Goal: Register for event/course

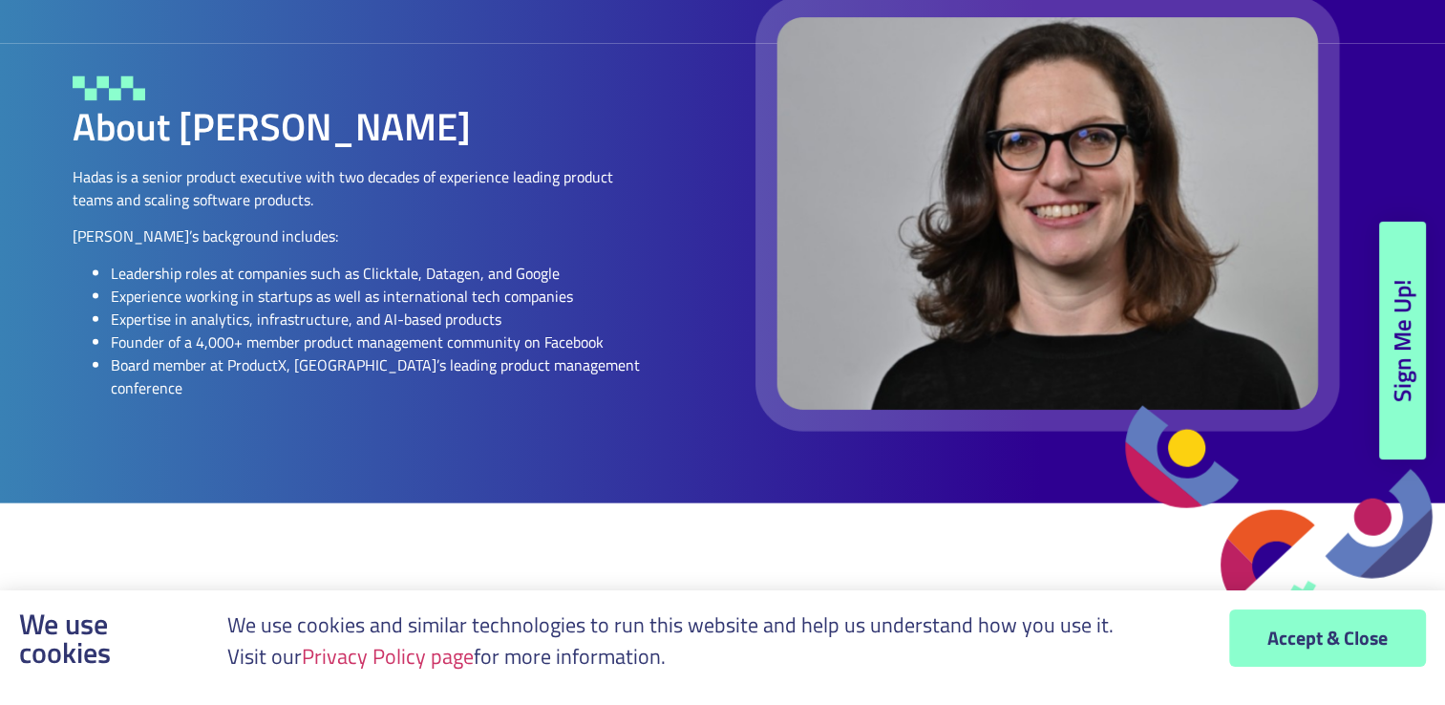
scroll to position [4202, 0]
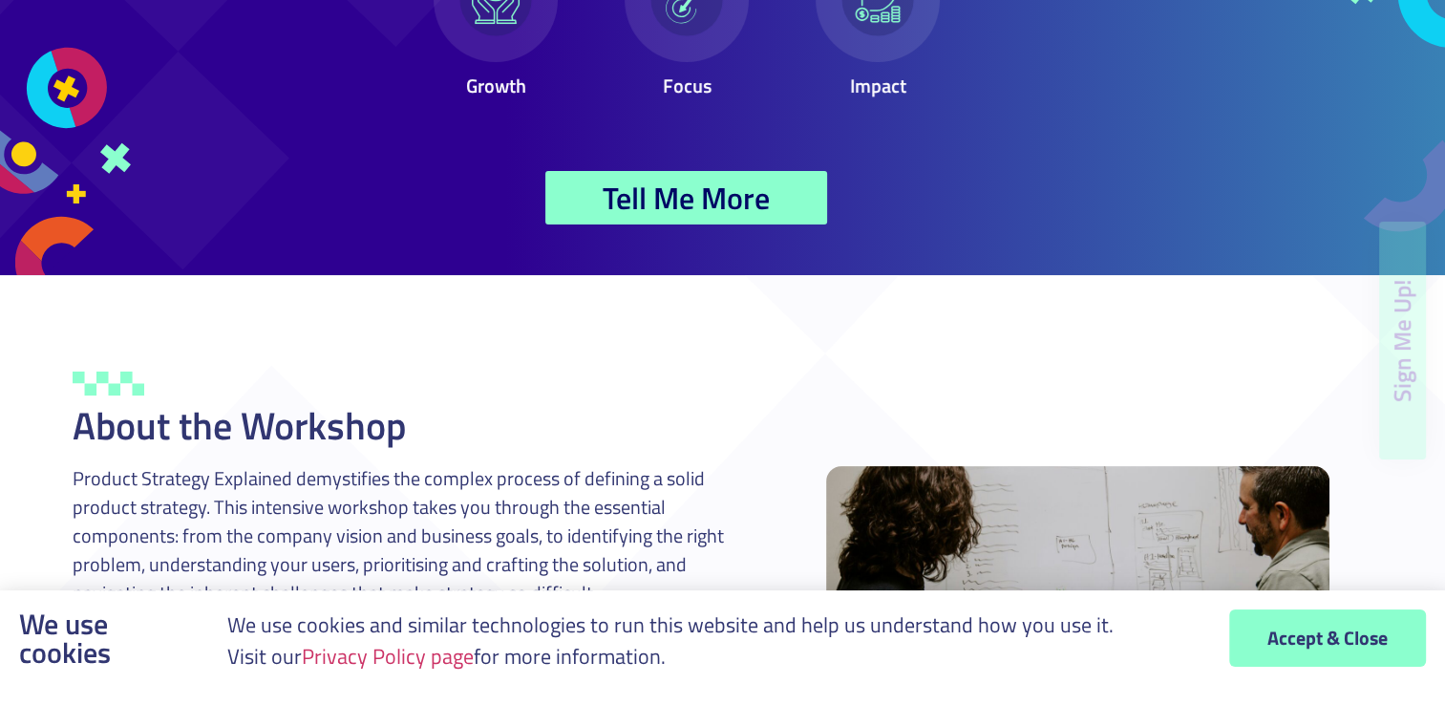
scroll to position [257, 0]
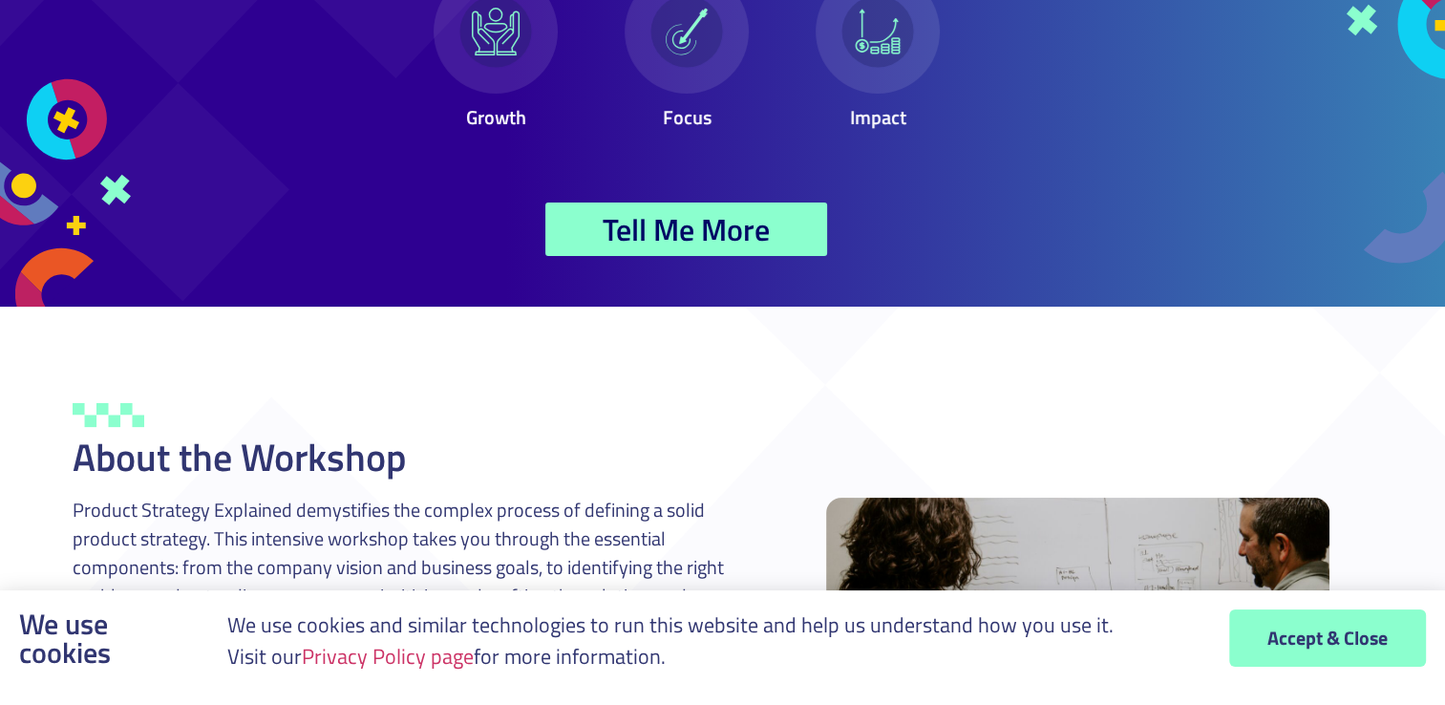
click at [646, 239] on span "Tell Me More" at bounding box center [686, 229] width 167 height 31
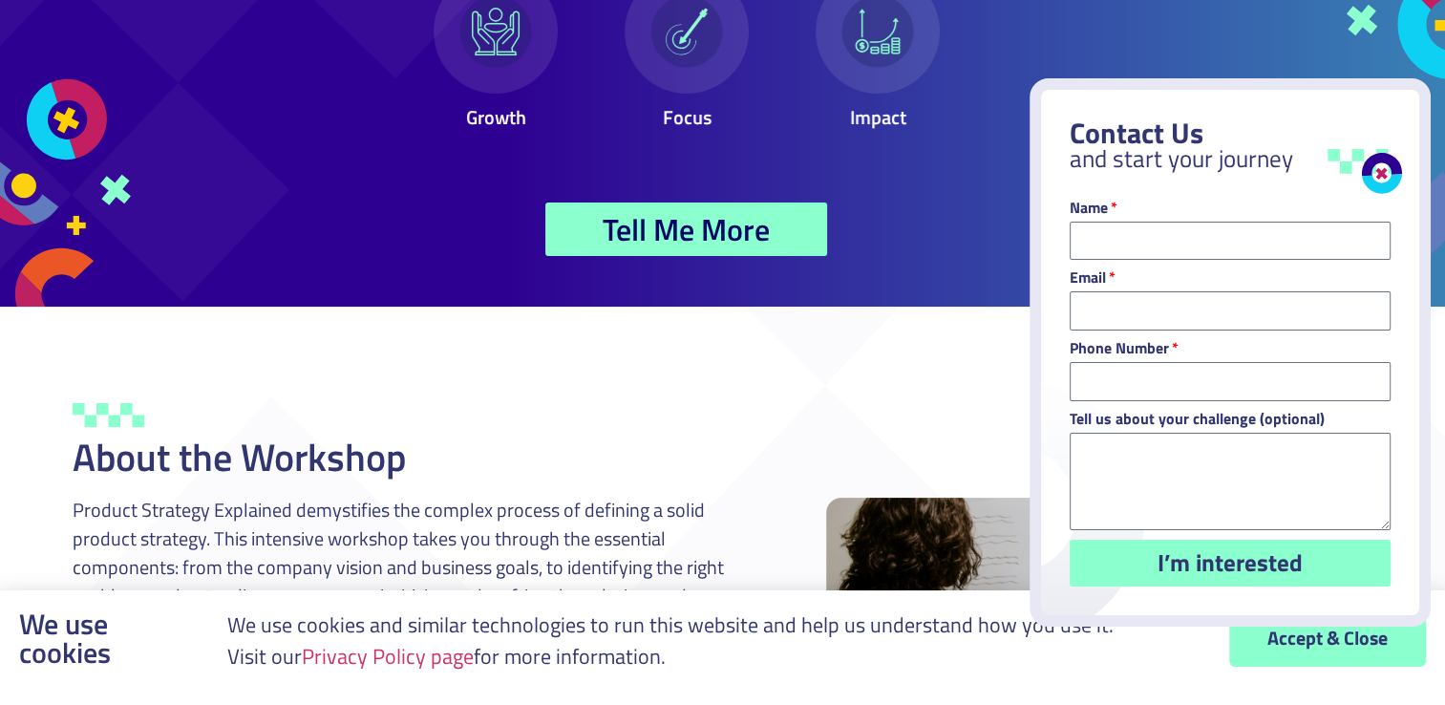
click at [1387, 177] on link "Close" at bounding box center [1373, 165] width 67 height 67
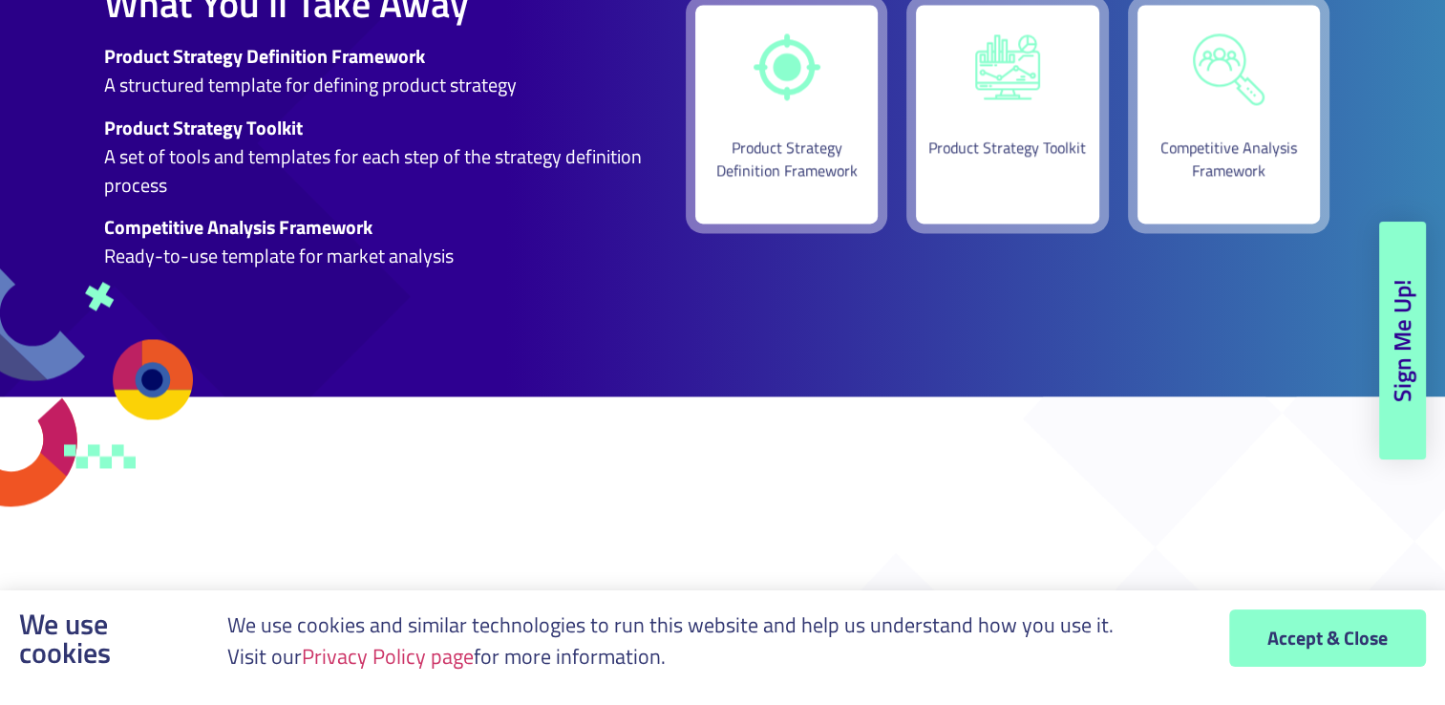
scroll to position [2769, 0]
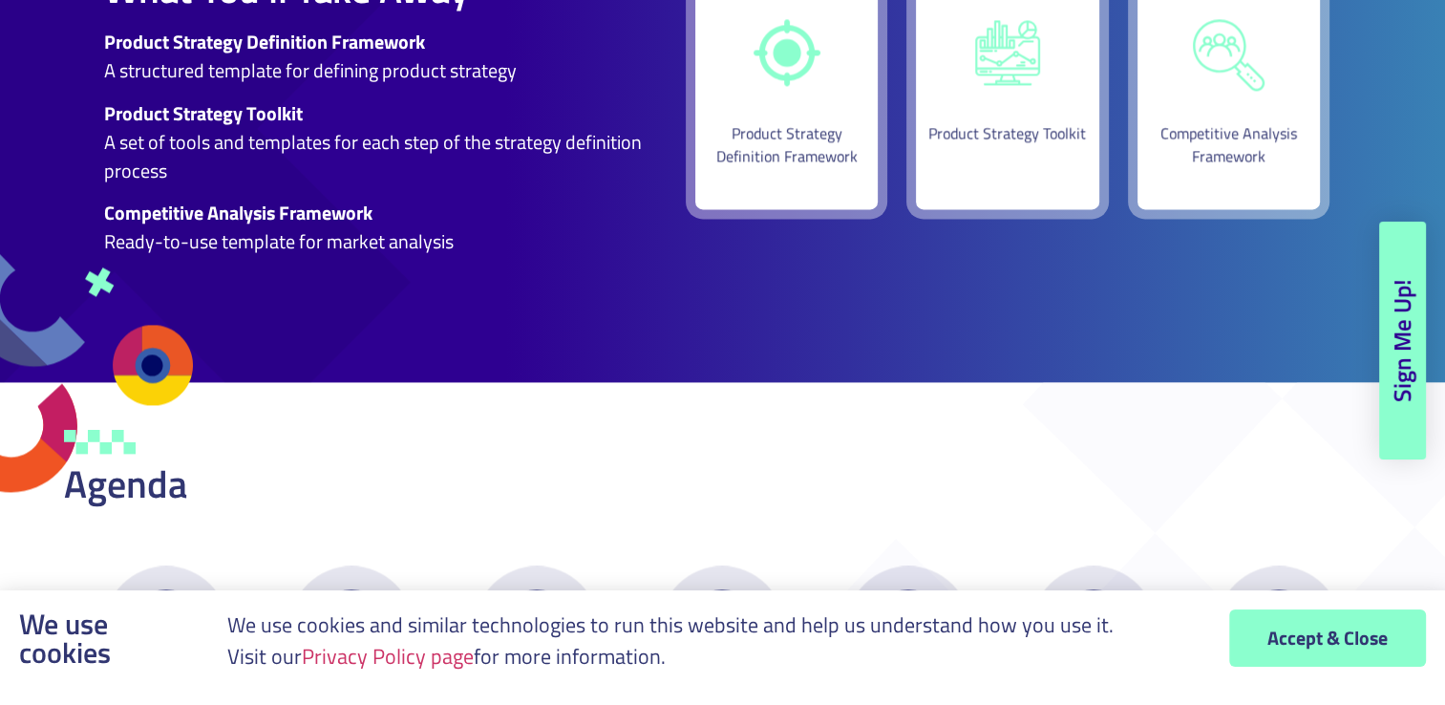
click at [1393, 392] on span "Sign Me Up!" at bounding box center [1403, 340] width 24 height 123
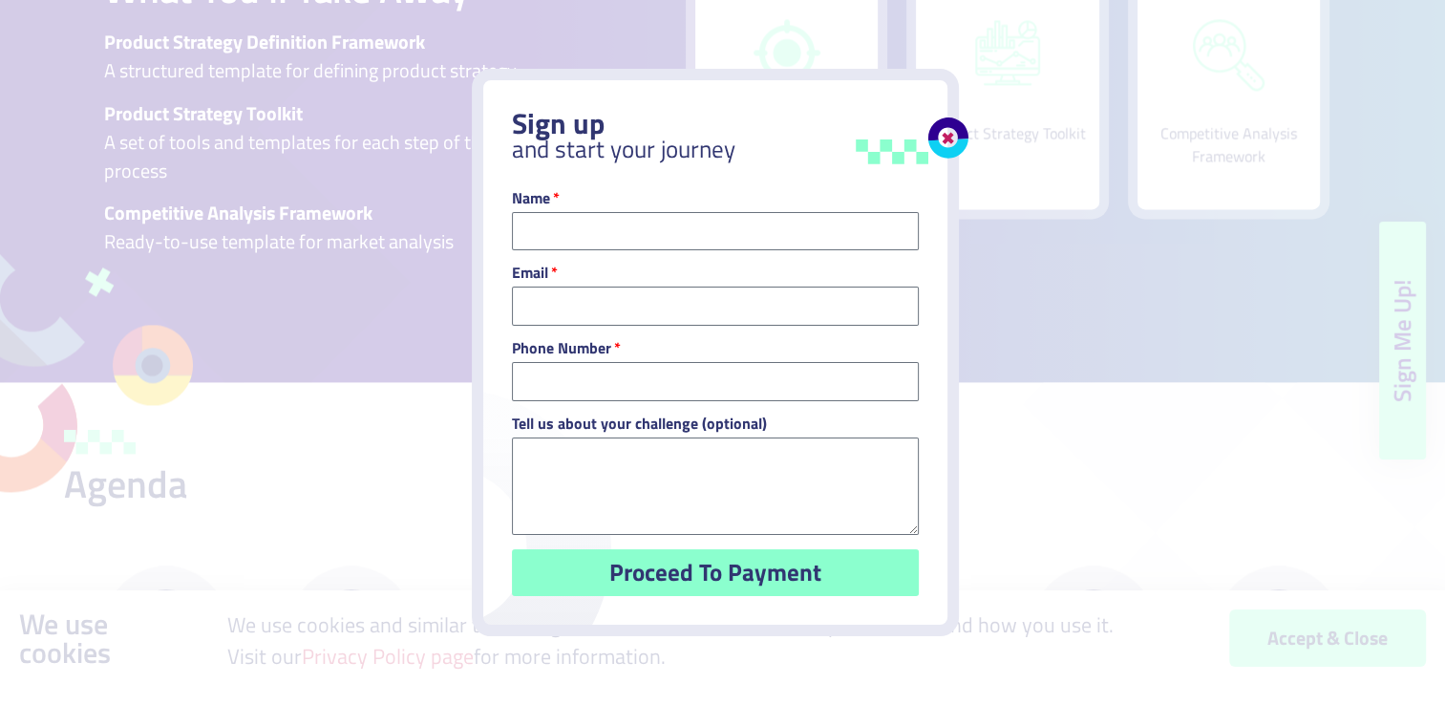
click at [955, 145] on link "Close" at bounding box center [939, 129] width 67 height 67
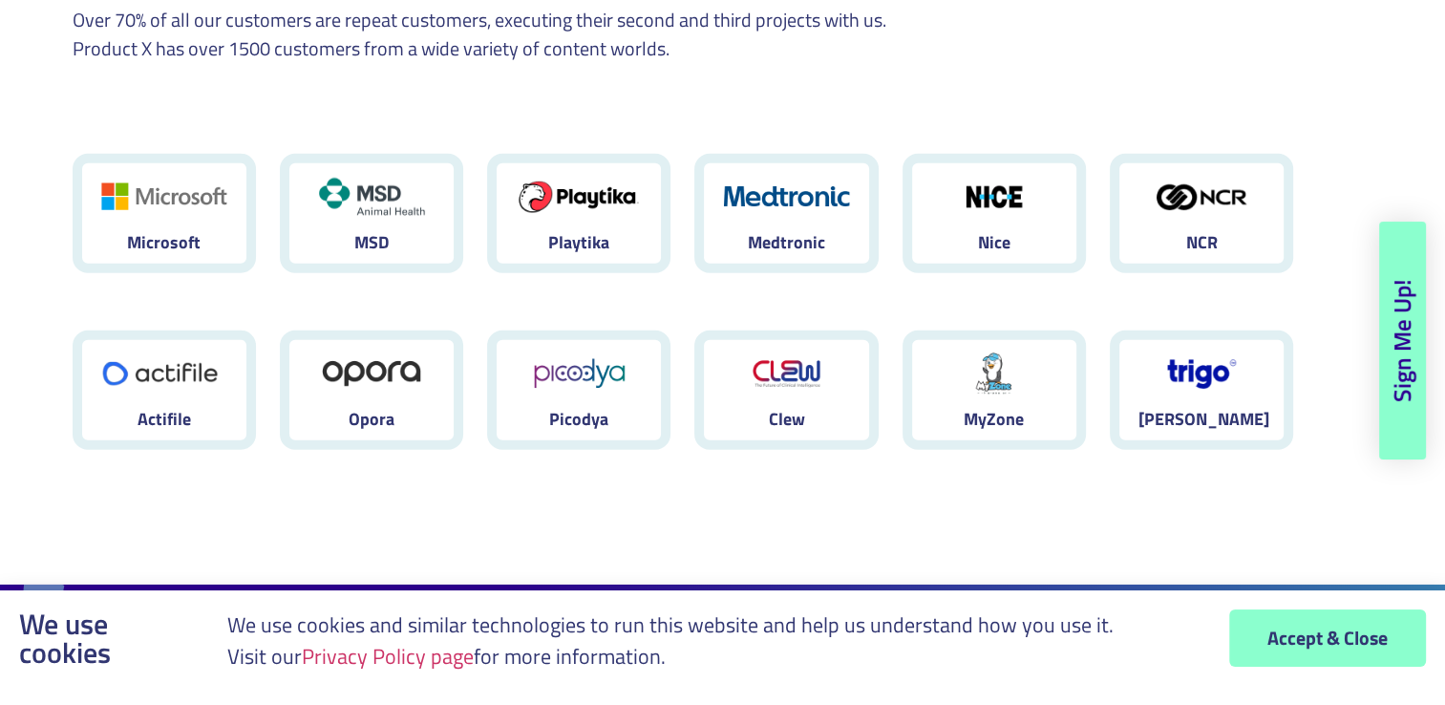
scroll to position [4975, 0]
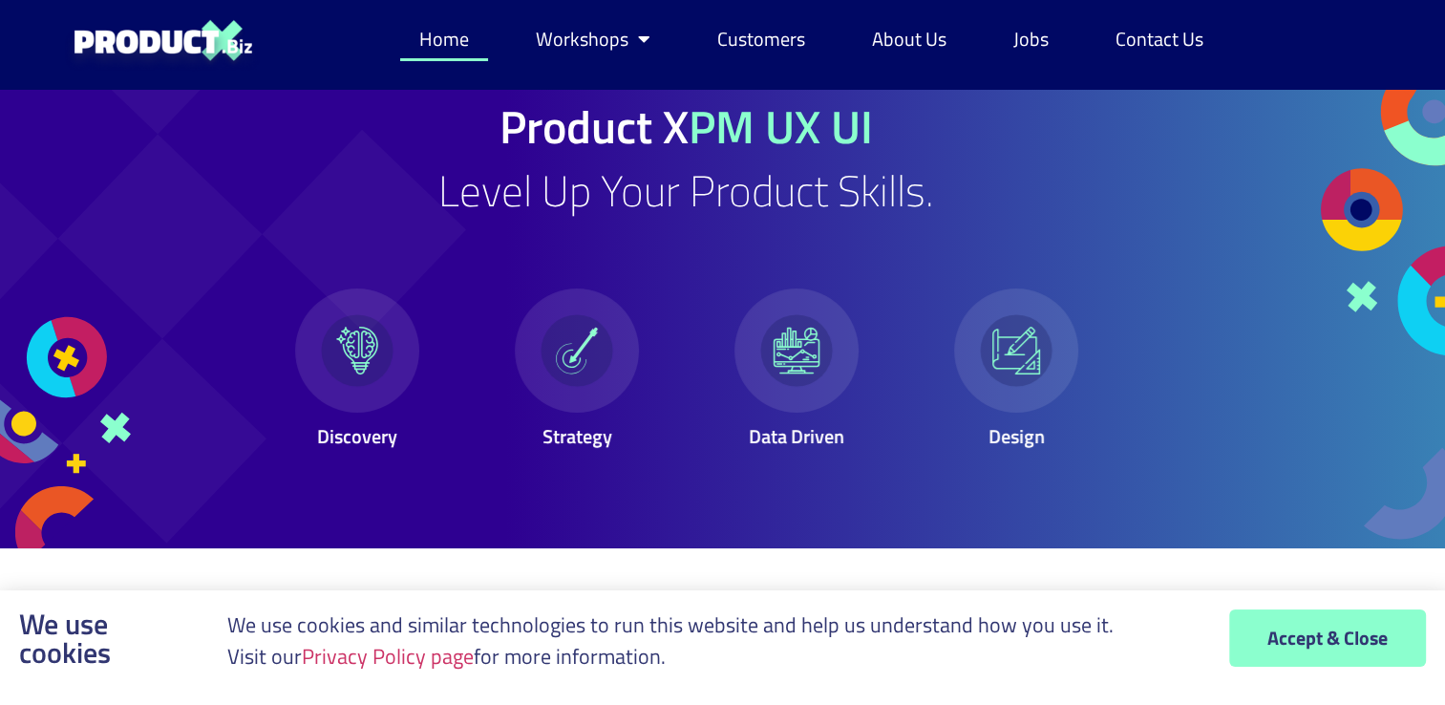
scroll to position [61, 0]
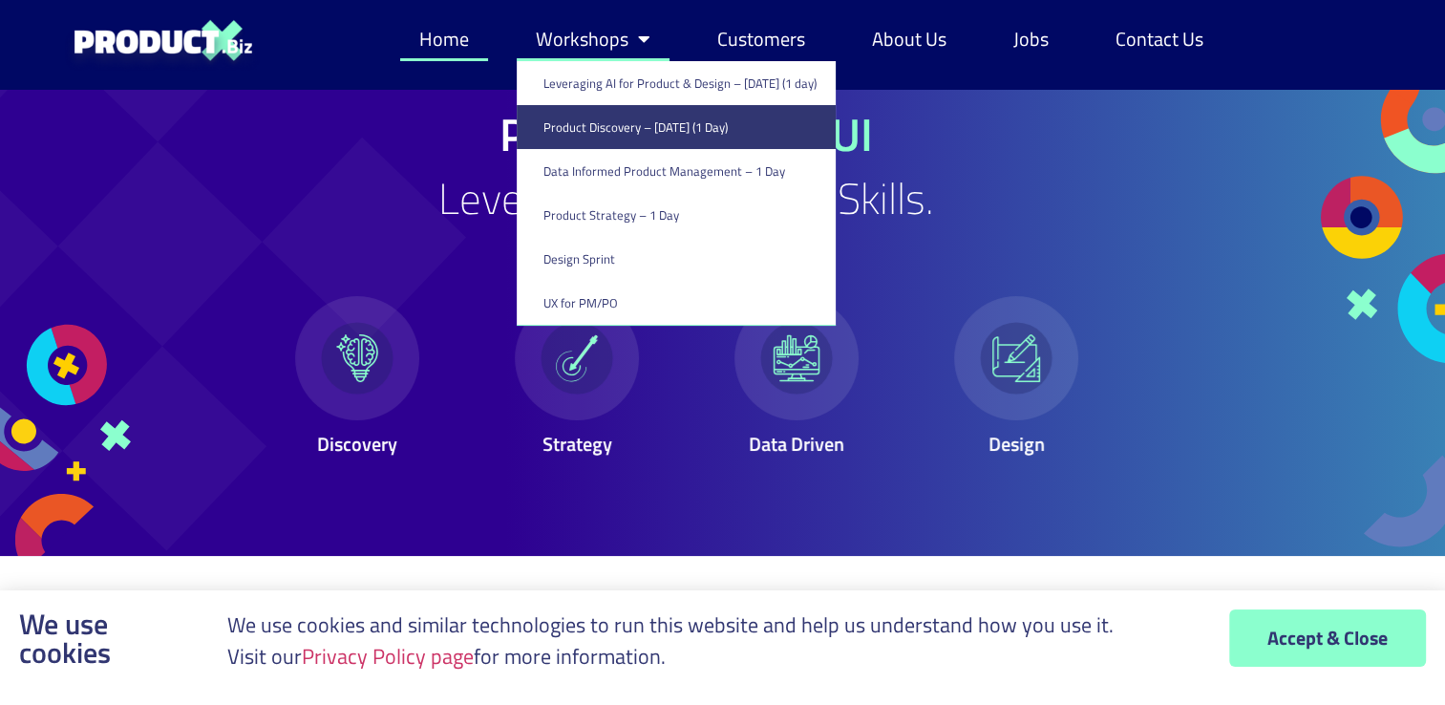
click at [571, 140] on link "Product Discovery​ – [DATE] (1 Day)" at bounding box center [676, 127] width 319 height 44
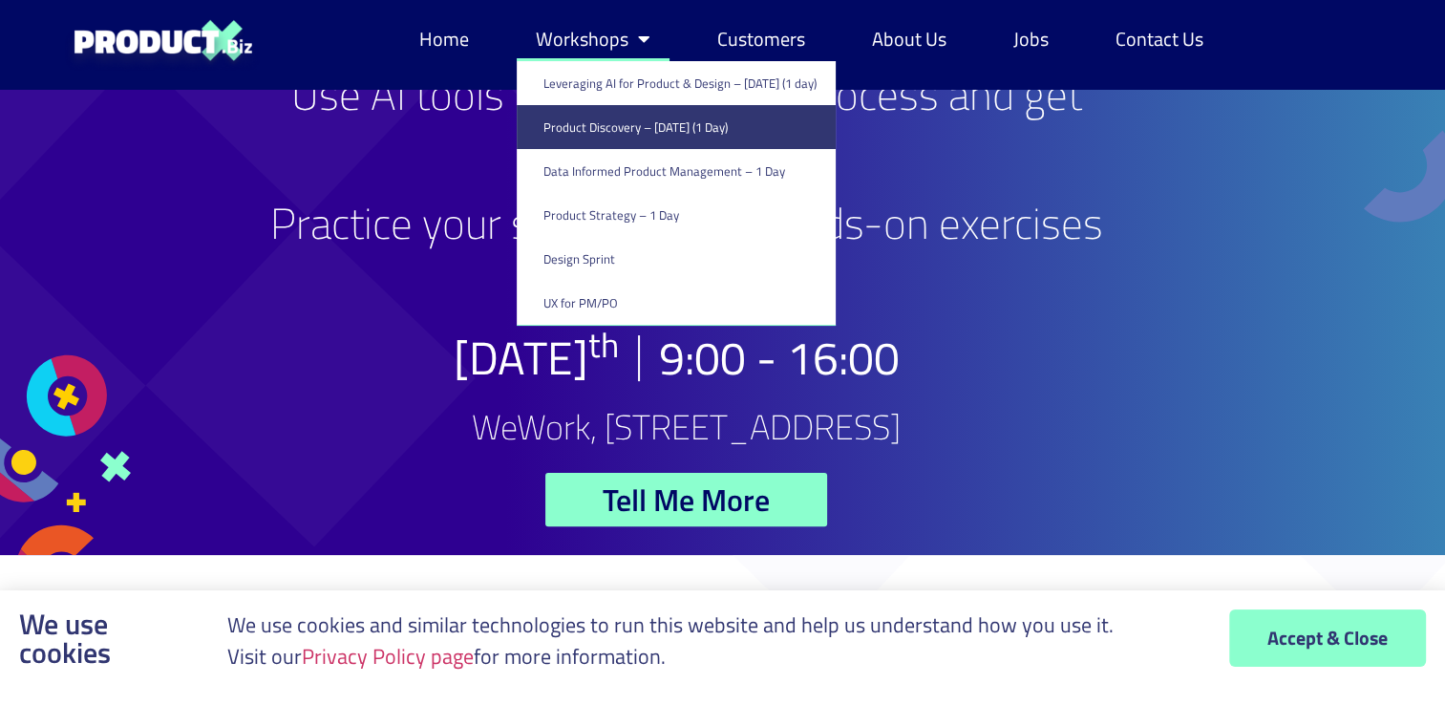
click at [575, 39] on link "Workshops" at bounding box center [593, 39] width 153 height 44
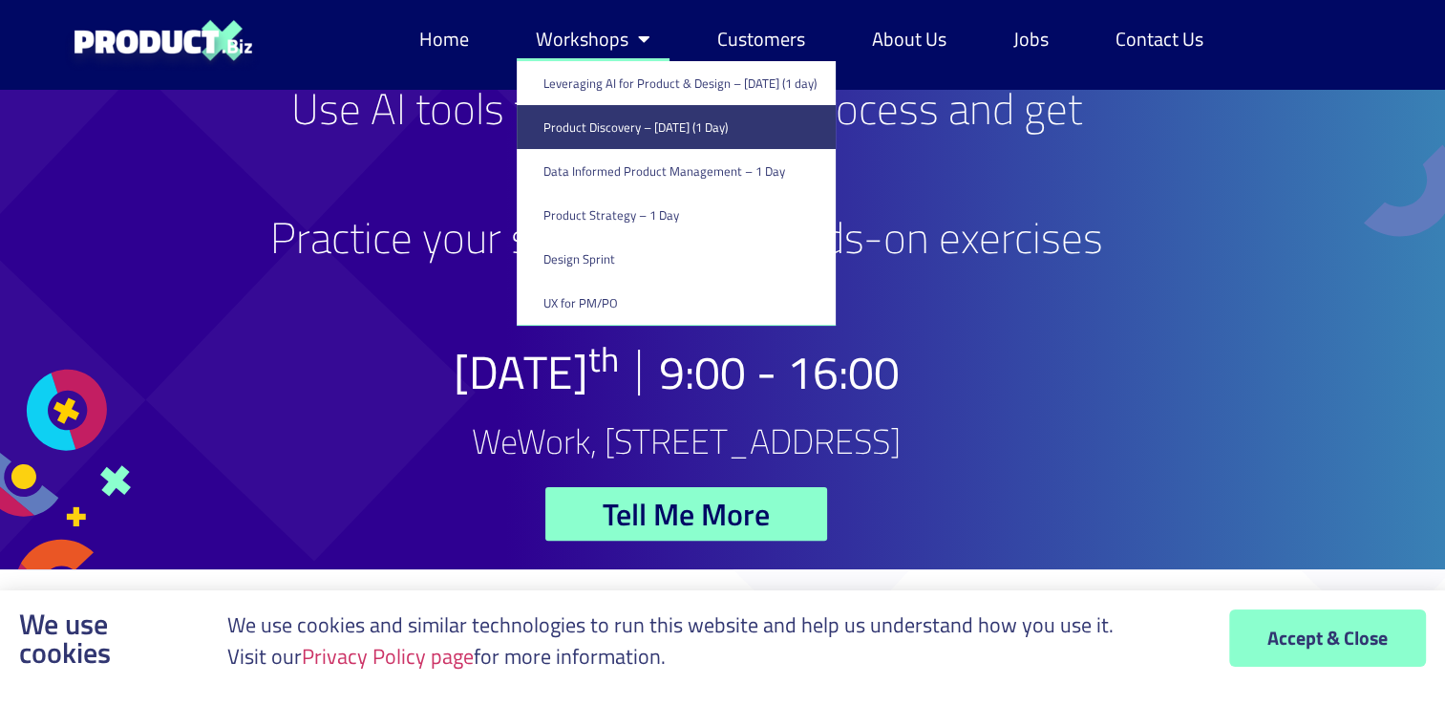
click at [575, 39] on link "Workshops" at bounding box center [593, 39] width 153 height 44
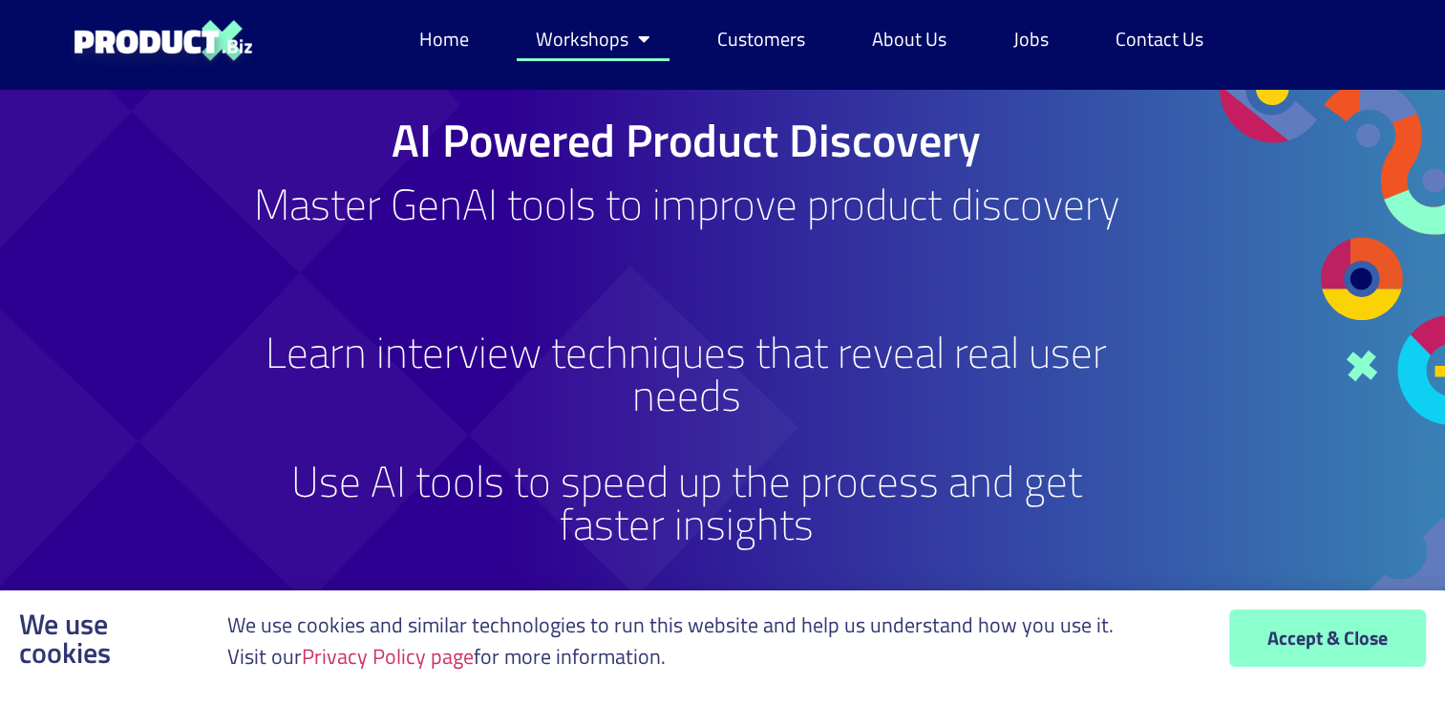
click at [582, 29] on link "Workshops" at bounding box center [593, 39] width 153 height 44
click at [579, 32] on link "Workshops" at bounding box center [593, 39] width 153 height 44
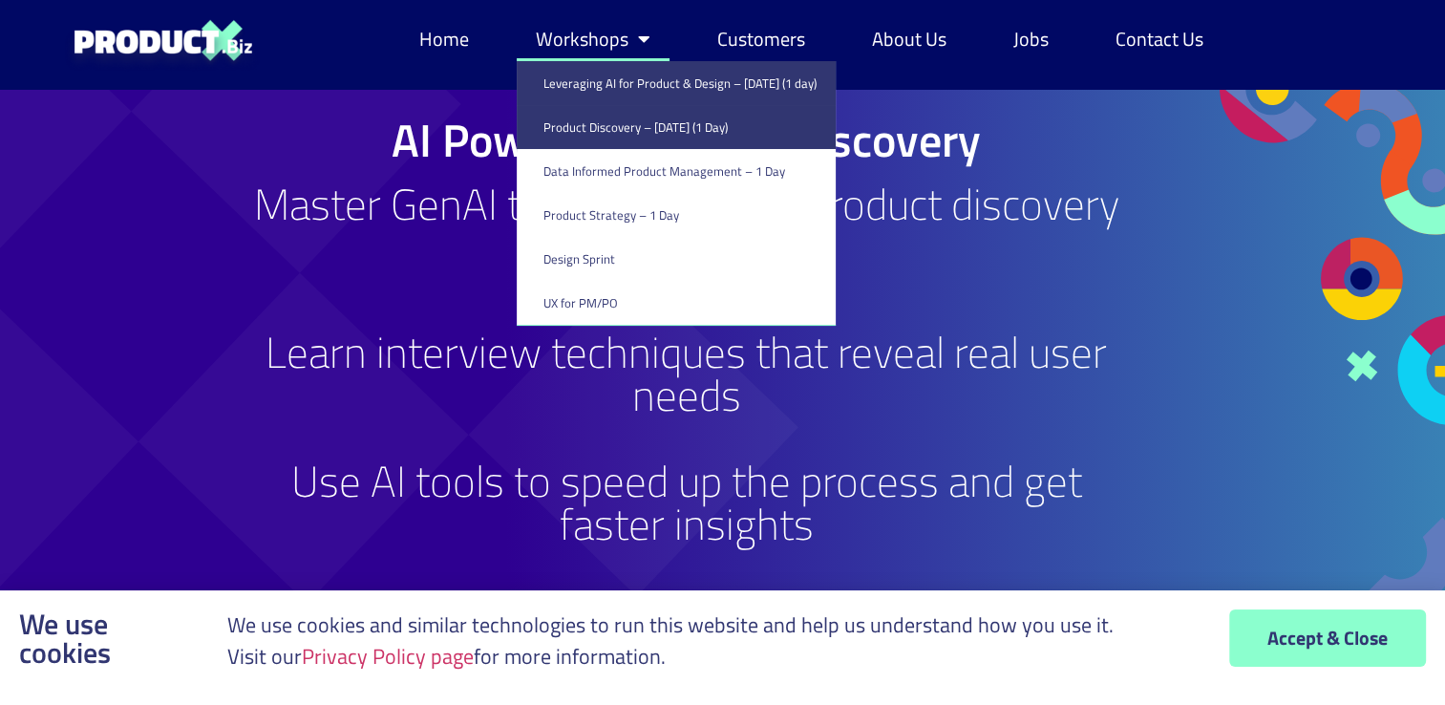
click at [581, 88] on link "Leveraging AI for Product & Design – [DATE] (1 day)" at bounding box center [676, 83] width 319 height 44
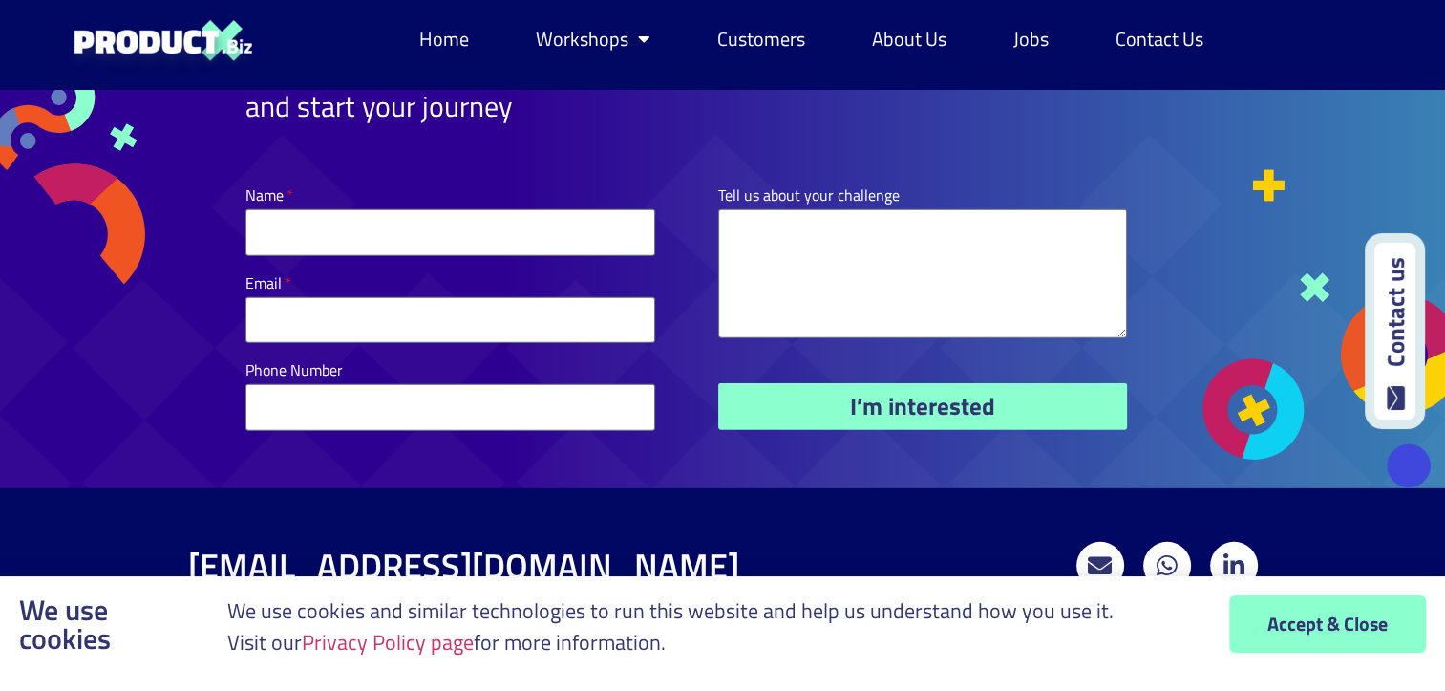
scroll to position [5769, 0]
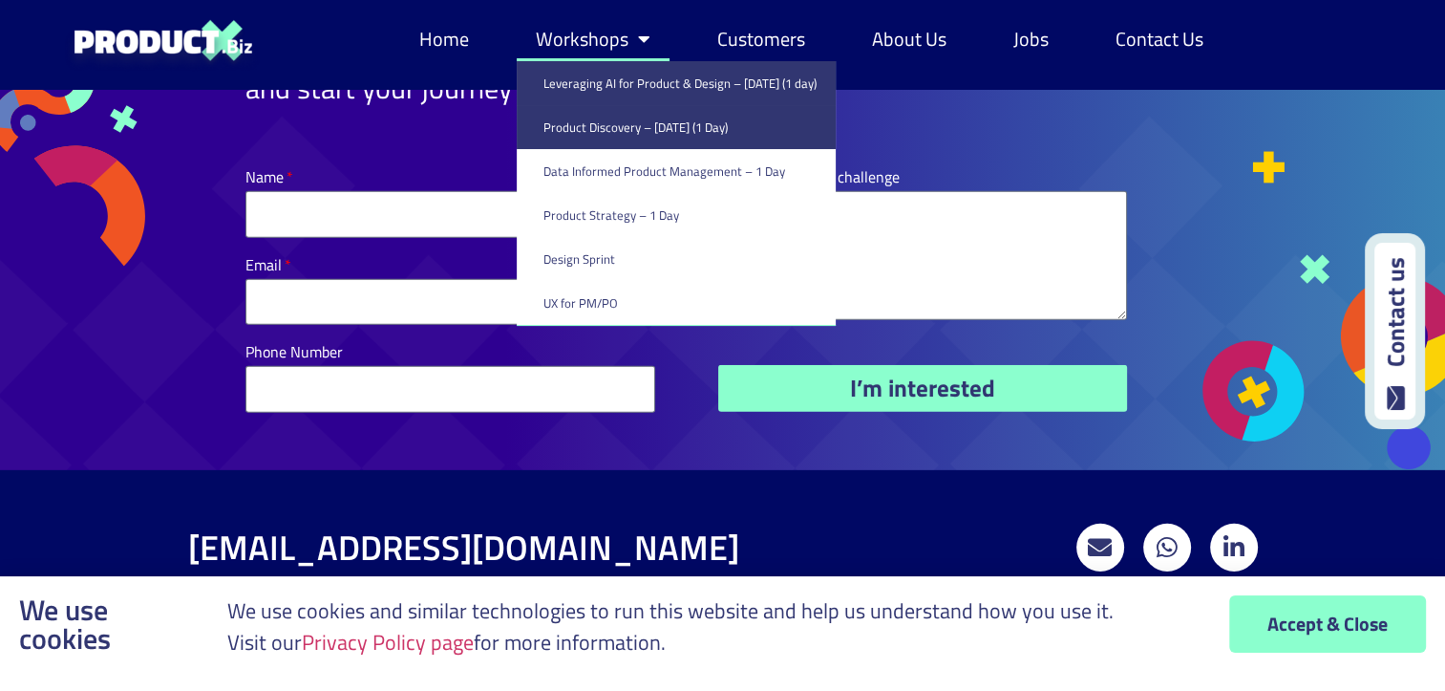
click at [568, 132] on link "Product Discovery​ – [DATE] (1 Day)" at bounding box center [676, 127] width 319 height 44
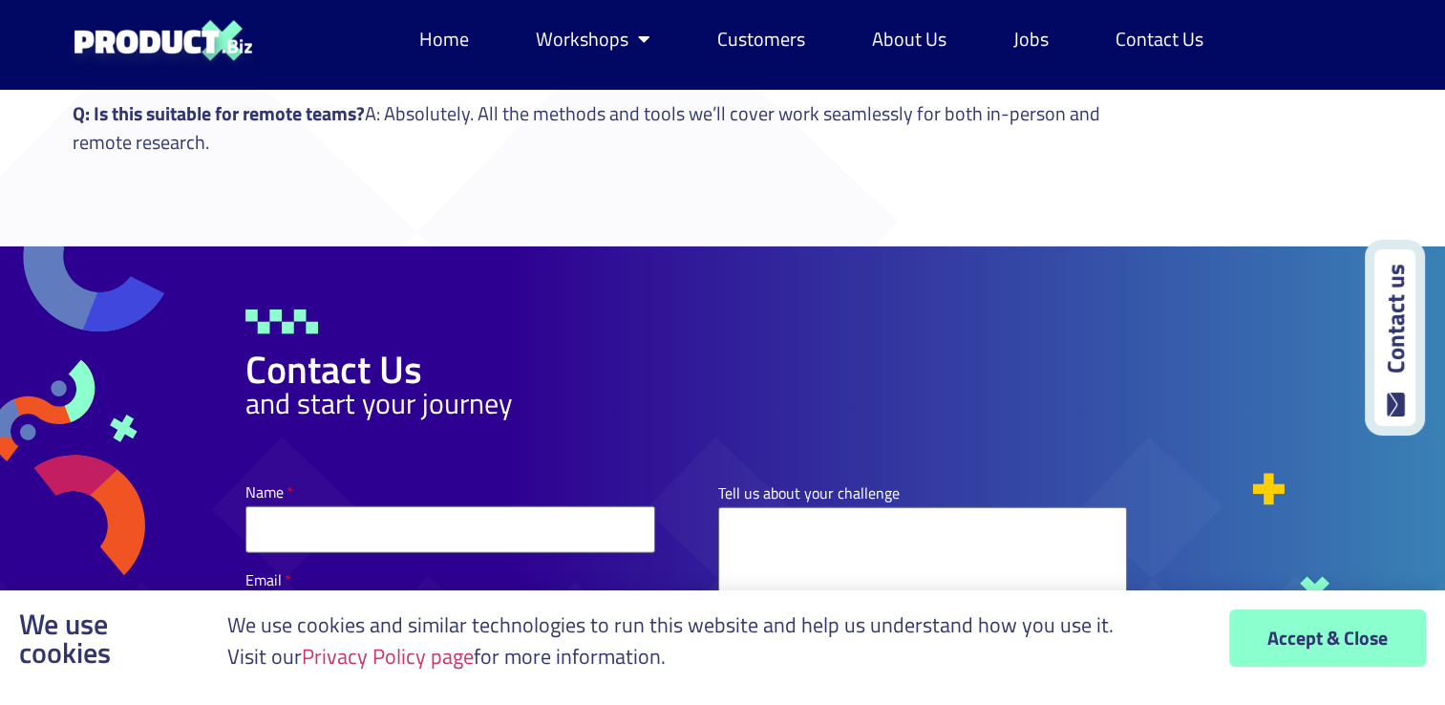
scroll to position [4933, 0]
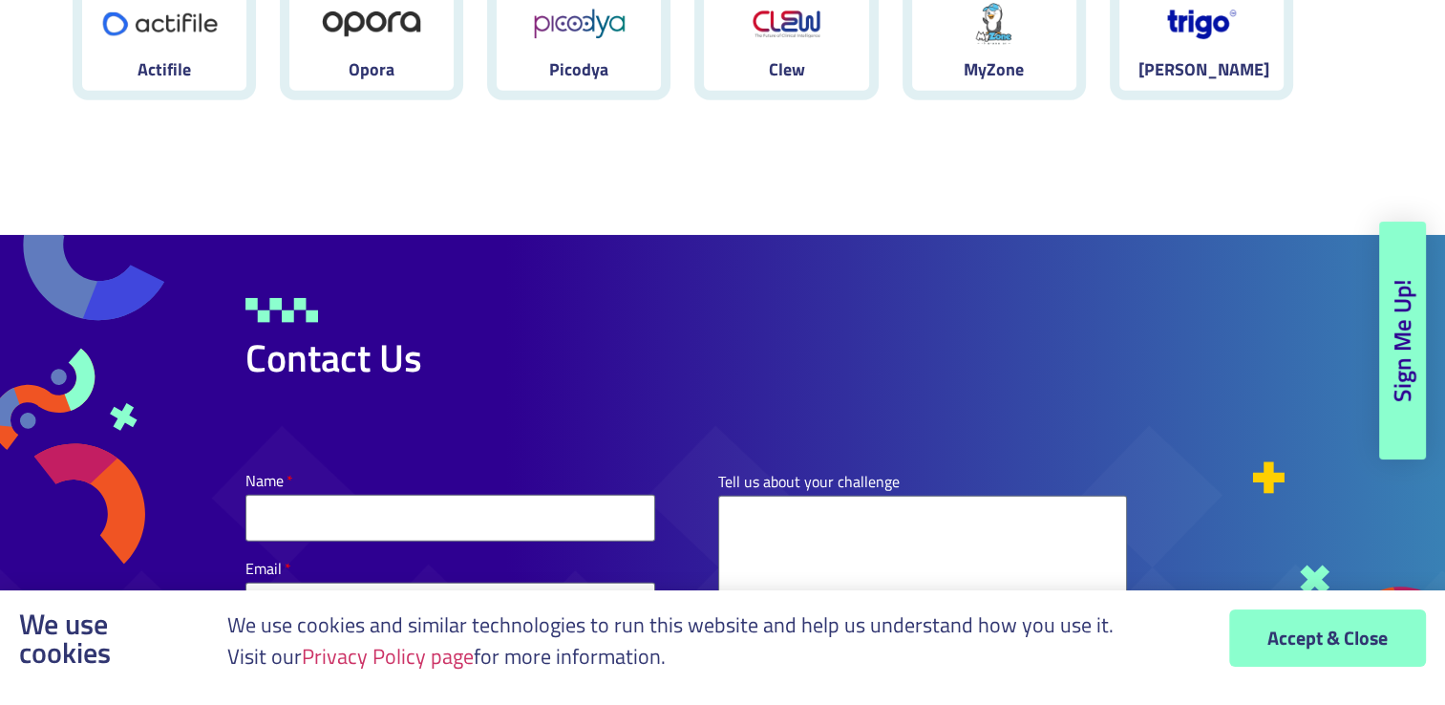
scroll to position [5495, 0]
